Goal: Information Seeking & Learning: Learn about a topic

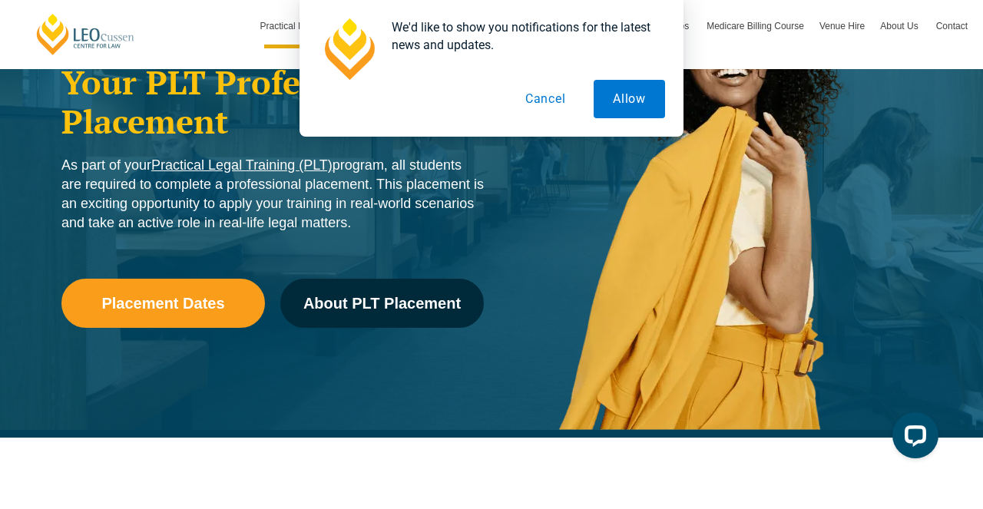
click at [212, 169] on link "Practical Legal Training (PLT)" at bounding box center [241, 164] width 181 height 15
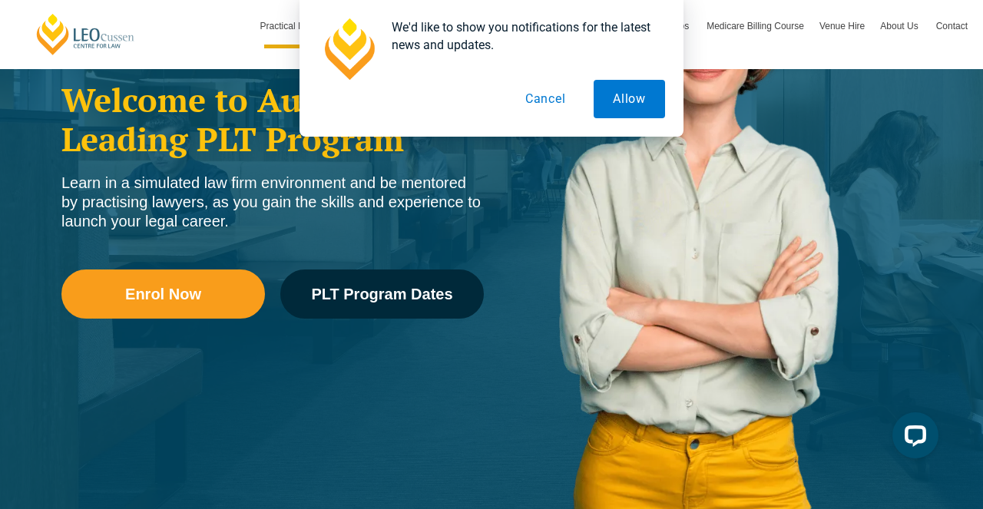
scroll to position [264, 0]
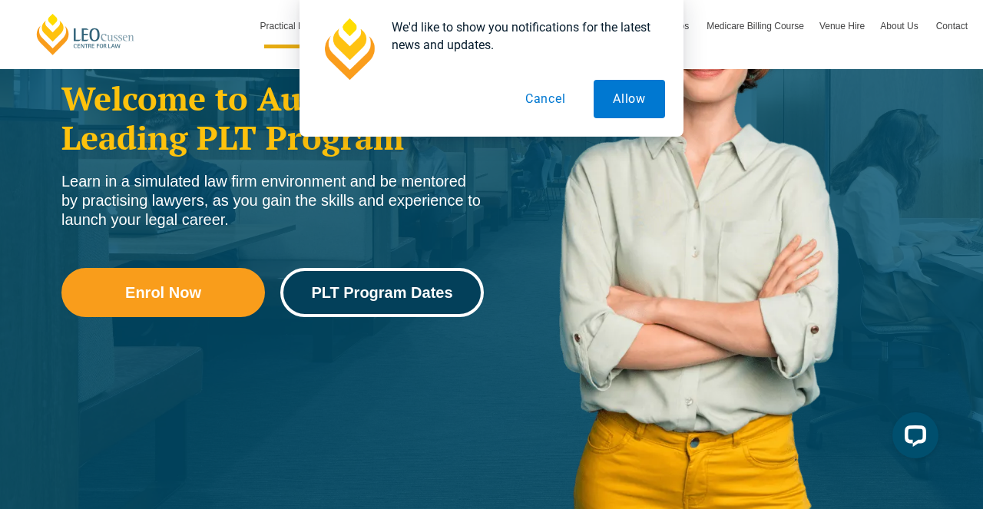
click at [364, 293] on span "PLT Program Dates" at bounding box center [381, 292] width 141 height 15
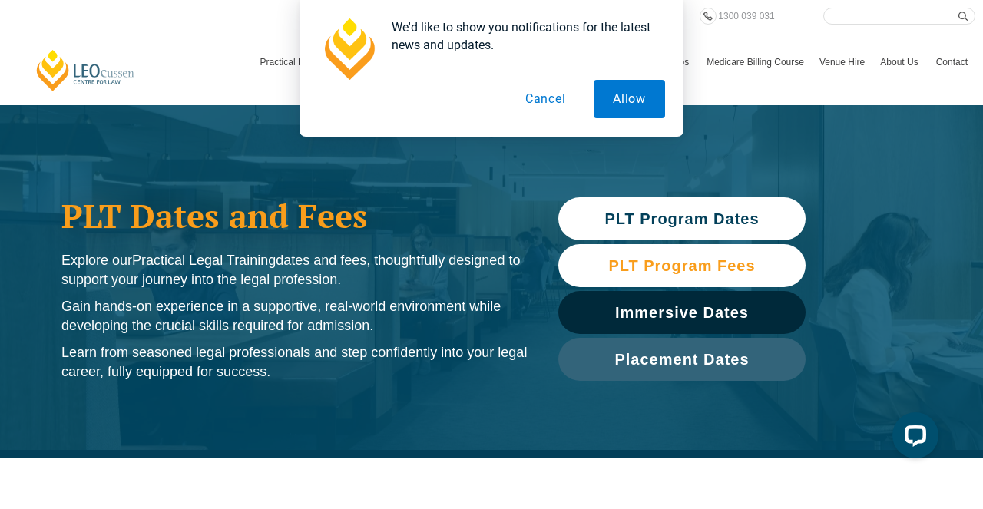
click at [637, 261] on span "PLT Program Fees" at bounding box center [681, 265] width 147 height 15
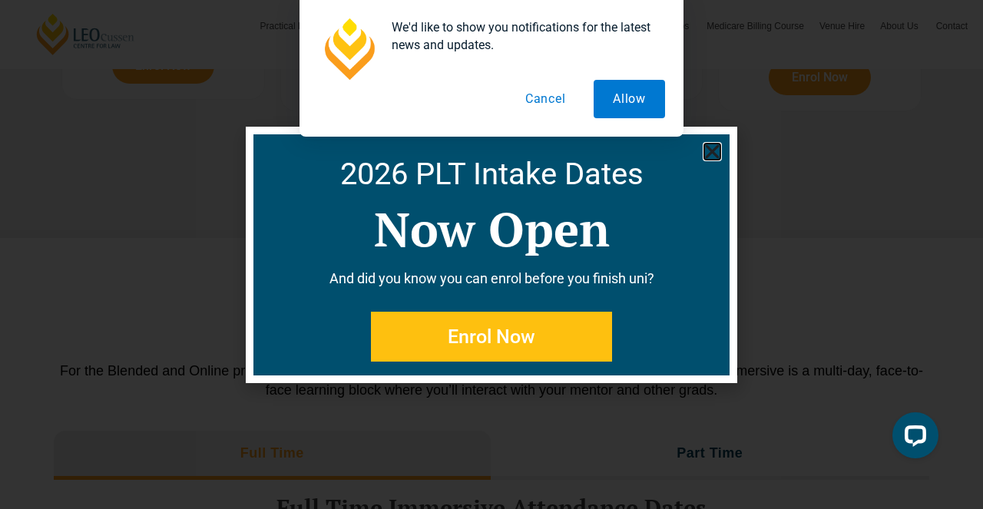
scroll to position [2099, 0]
click at [716, 148] on use "Close" at bounding box center [713, 151] width 14 height 14
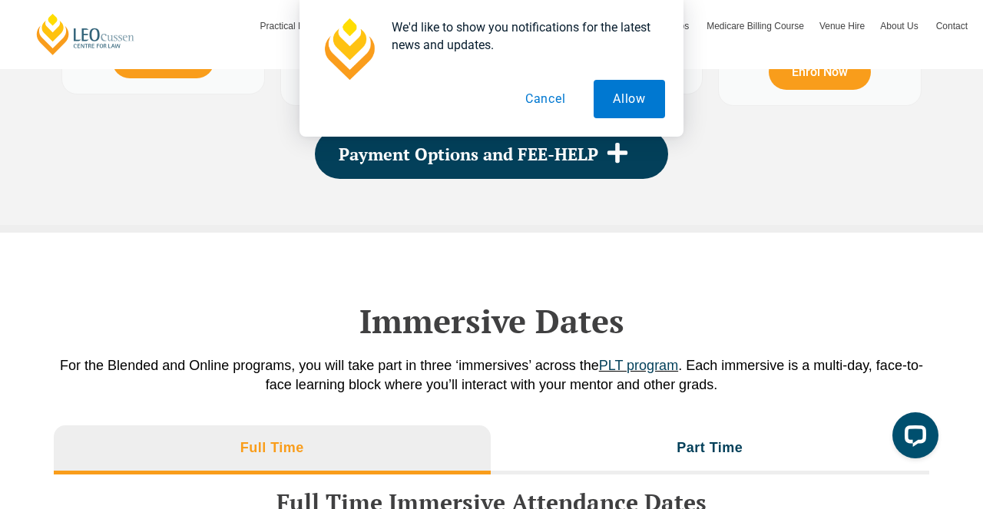
click at [549, 105] on button "Cancel" at bounding box center [545, 99] width 79 height 38
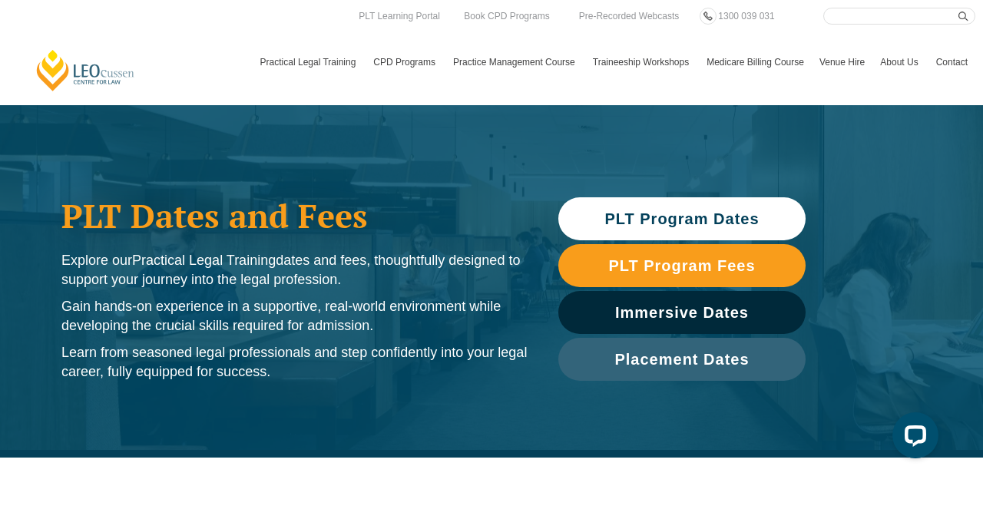
scroll to position [0, 0]
click at [889, 24] on input "Search here" at bounding box center [899, 16] width 152 height 17
type input "Swinburne"
click at [962, 17] on icon "submit" at bounding box center [964, 17] width 10 height 10
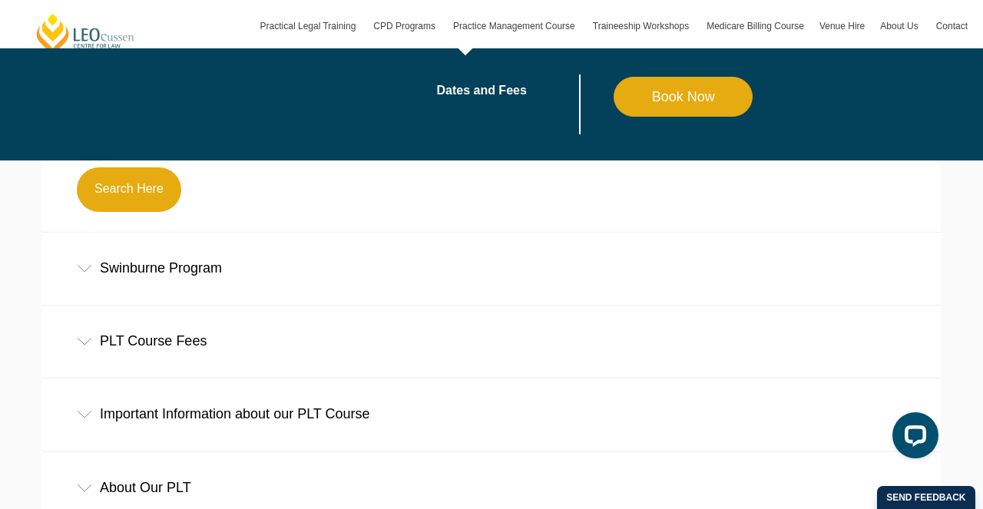
scroll to position [453, 0]
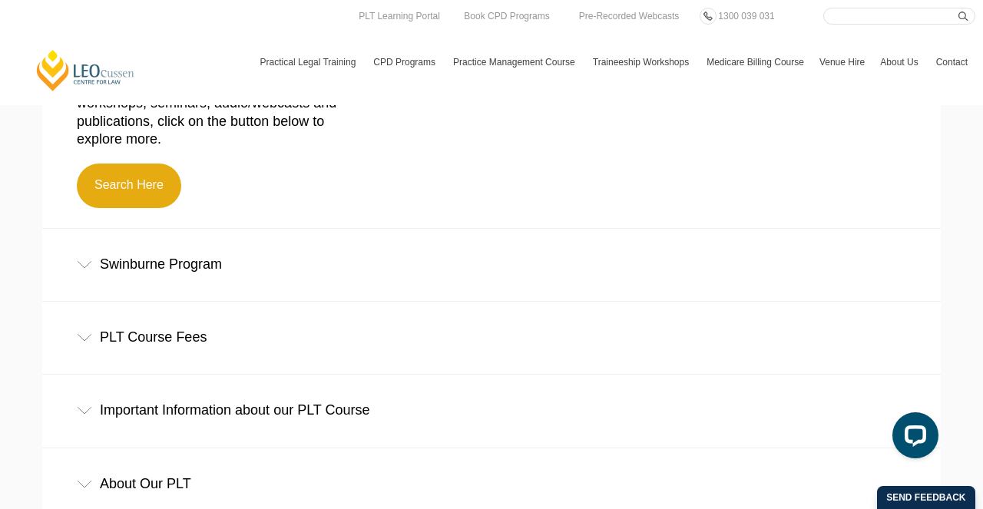
click at [167, 265] on div "Swinburne Program" at bounding box center [491, 264] width 899 height 71
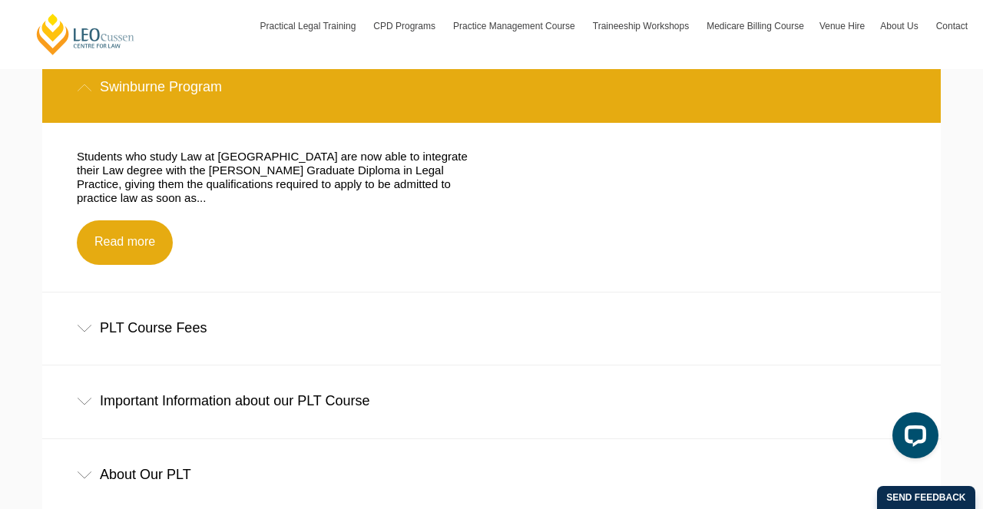
scroll to position [632, 0]
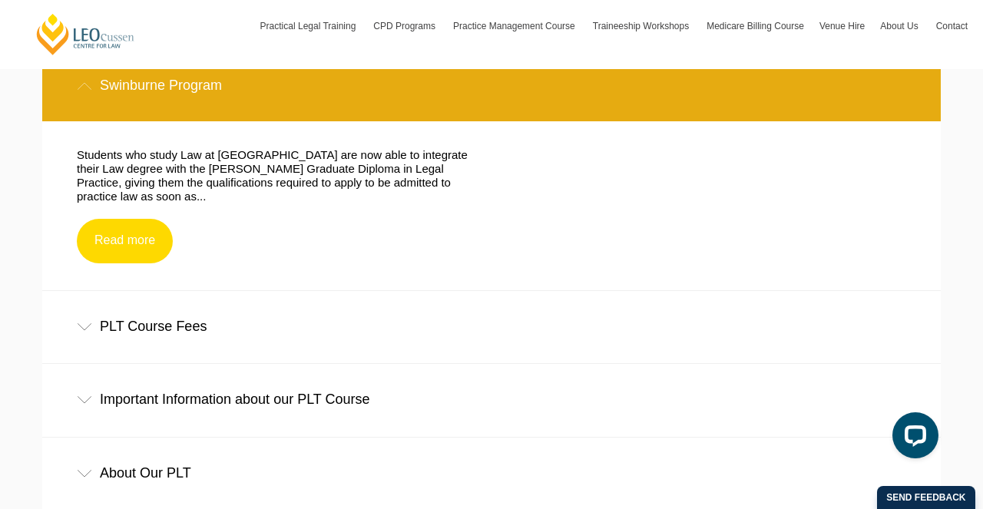
click at [137, 237] on link "Read more" at bounding box center [125, 241] width 96 height 45
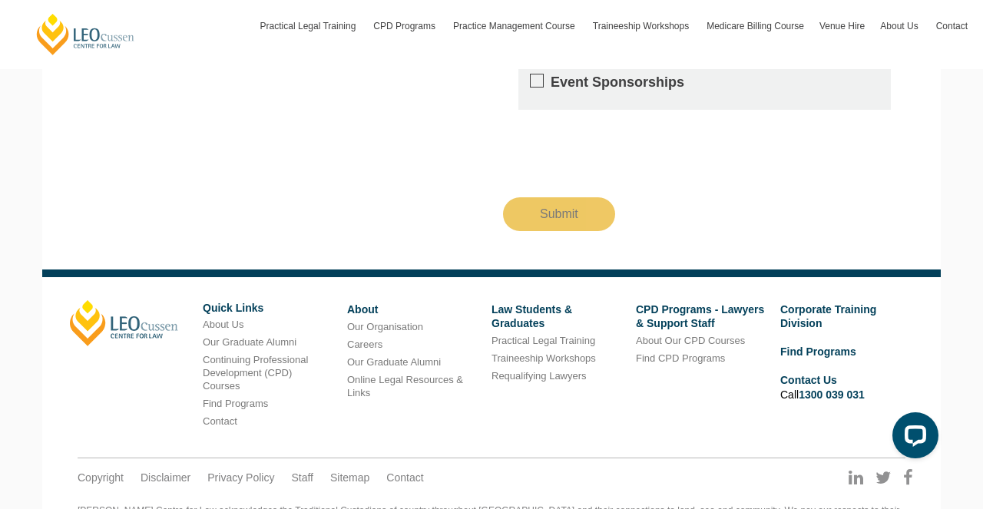
scroll to position [3740, 0]
